Goal: Task Accomplishment & Management: Use online tool/utility

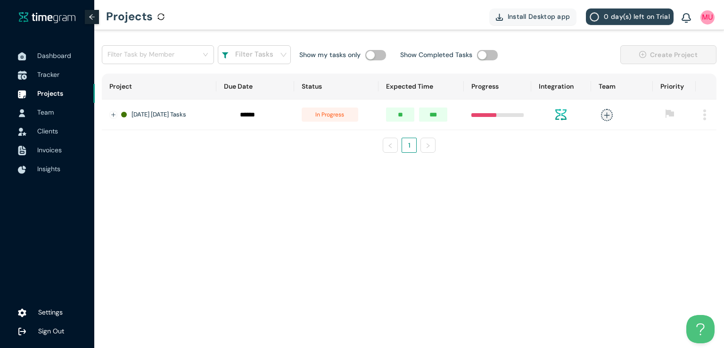
click at [53, 74] on span "Tracker" at bounding box center [48, 74] width 22 height 8
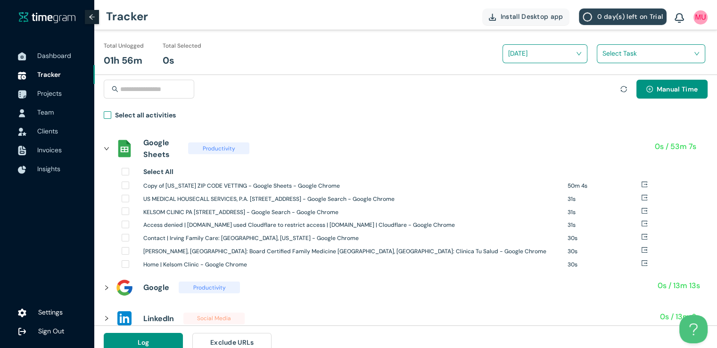
click at [113, 117] on span "Select all activities" at bounding box center [145, 117] width 68 height 14
click at [614, 58] on input "search" at bounding box center [647, 53] width 90 height 14
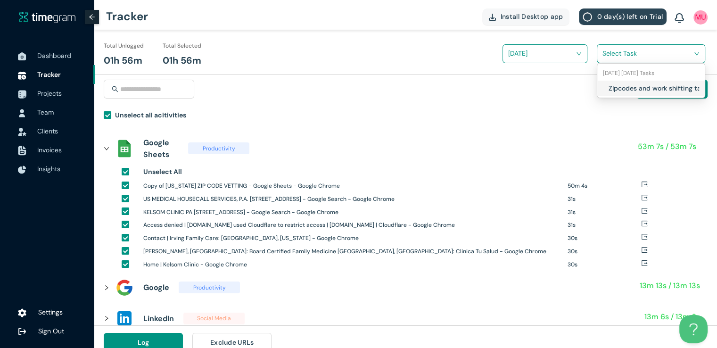
click at [601, 90] on div "ZIpcodes and work shifting tasks" at bounding box center [650, 88] width 107 height 15
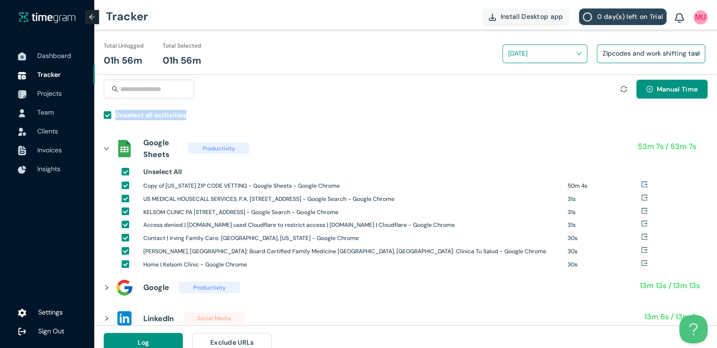
drag, startPoint x: 714, startPoint y: 107, endPoint x: 719, endPoint y: 120, distance: 13.6
click at [717, 120] on html "Dashboard Tracker Projects Team Clients Invoices Insights Settings Sign Out Tra…" at bounding box center [358, 174] width 717 height 348
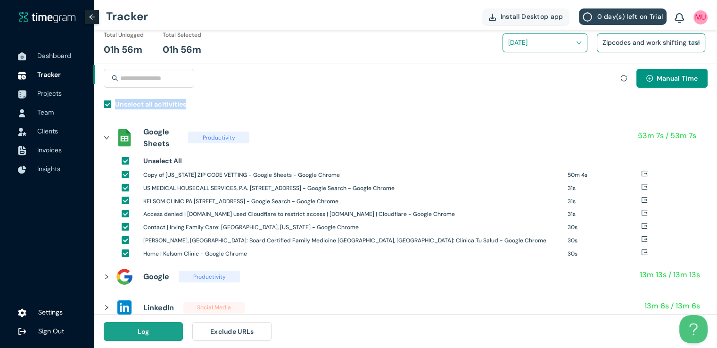
click at [144, 328] on span "Log" at bounding box center [144, 331] width 12 height 10
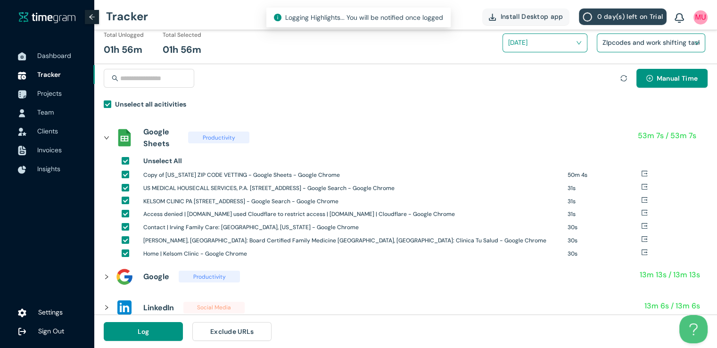
click at [370, 75] on div "Manual Time" at bounding box center [406, 84] width 604 height 30
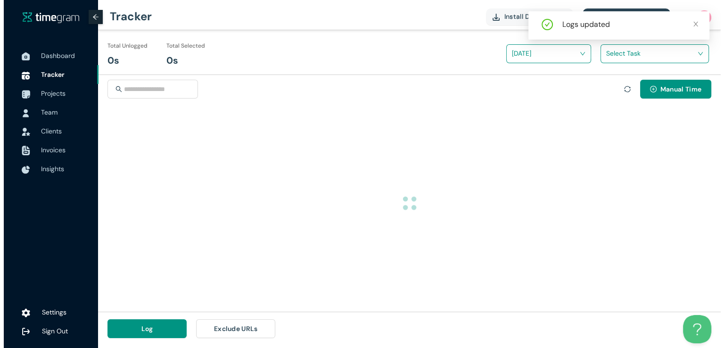
scroll to position [0, 0]
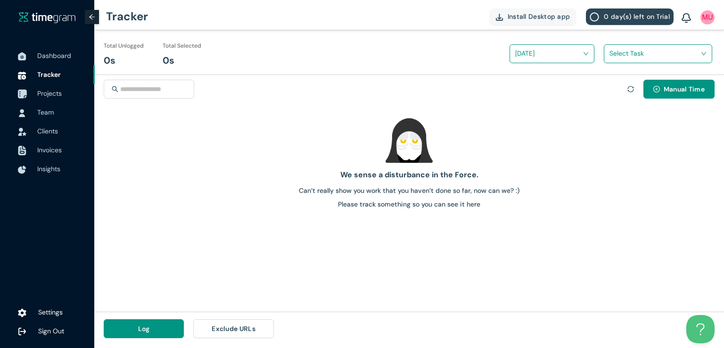
click at [63, 96] on span "Projects" at bounding box center [62, 93] width 50 height 19
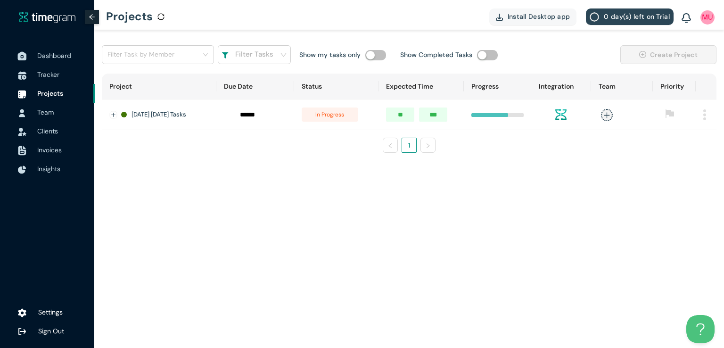
click at [49, 58] on span "Dashboard" at bounding box center [54, 55] width 34 height 8
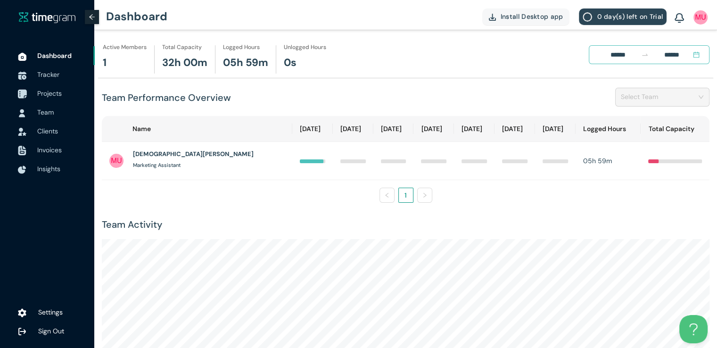
click at [54, 91] on span "Projects" at bounding box center [49, 93] width 25 height 8
